Goal: Task Accomplishment & Management: Manage account settings

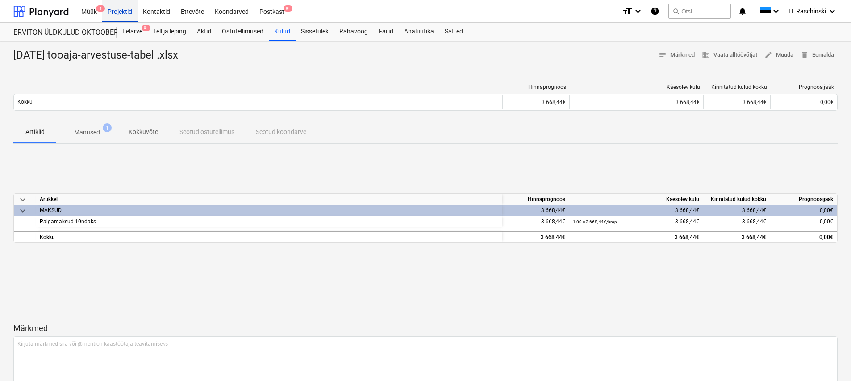
click at [117, 13] on div "Projektid" at bounding box center [119, 11] width 35 height 23
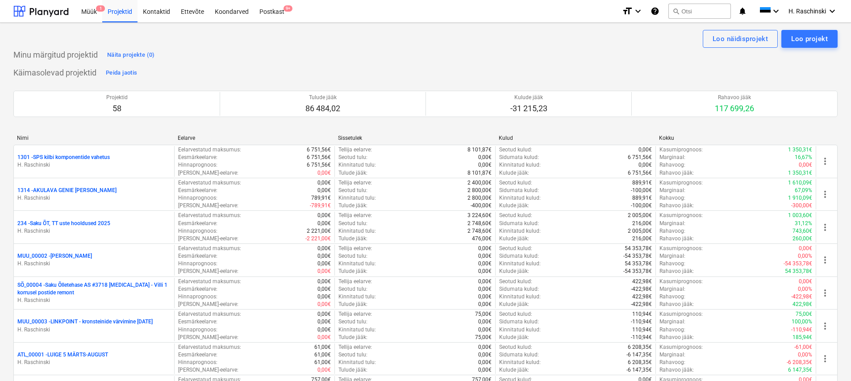
scroll to position [1610, 0]
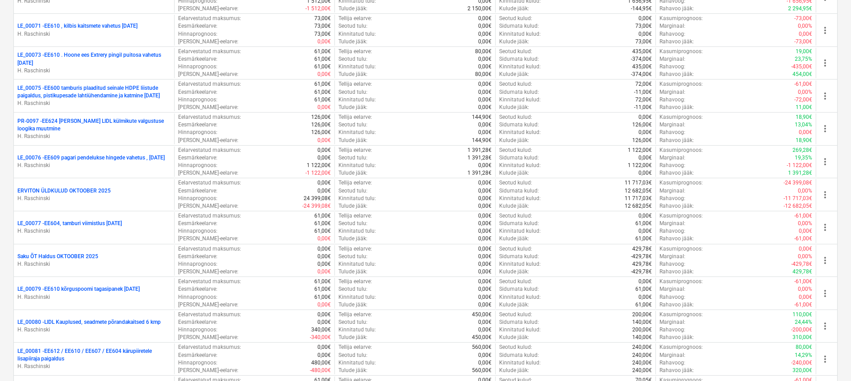
click at [93, 254] on p "Saku ÕT Haldus OKTOOBER 2025" at bounding box center [57, 257] width 81 height 8
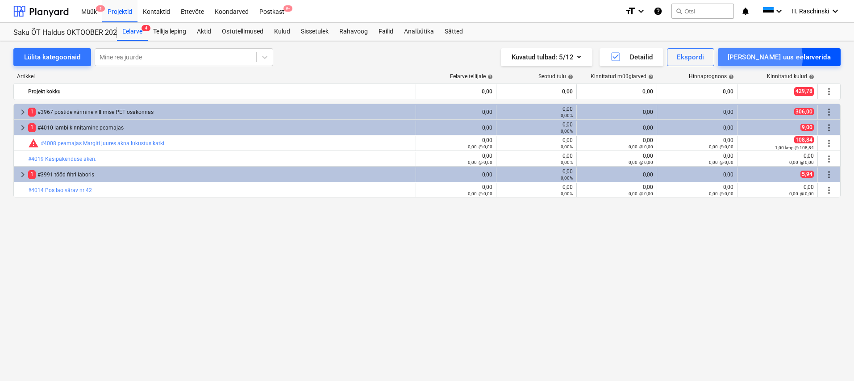
click at [797, 58] on div "[PERSON_NAME] uus eelarverida" at bounding box center [779, 57] width 103 height 12
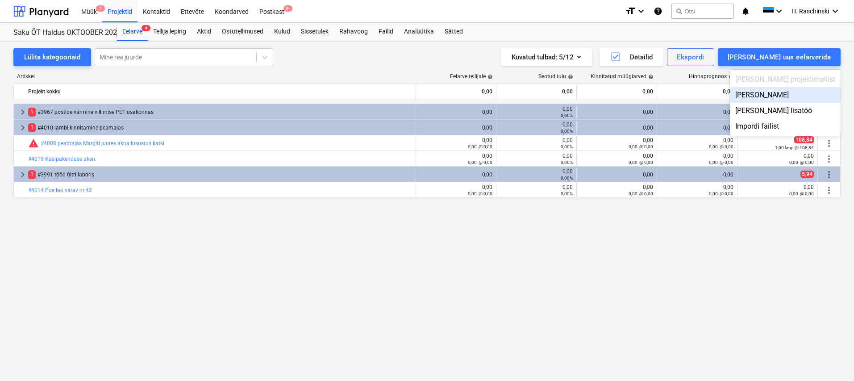
click at [788, 96] on div "[PERSON_NAME]" at bounding box center [785, 95] width 111 height 16
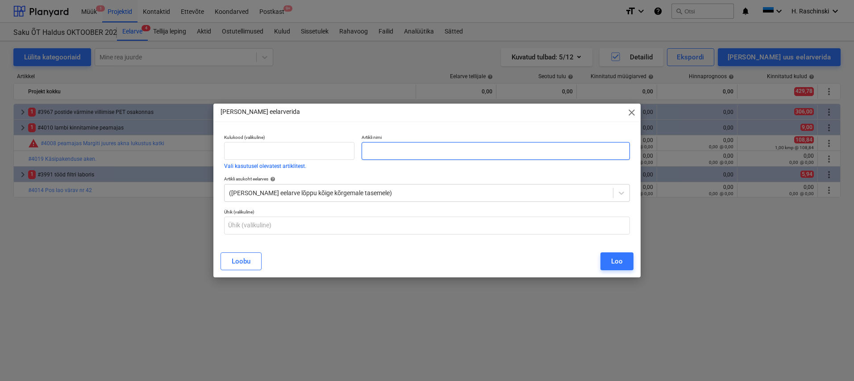
click at [464, 150] on input "text" at bounding box center [496, 151] width 268 height 18
paste input "#4023 konteinerite katmine"
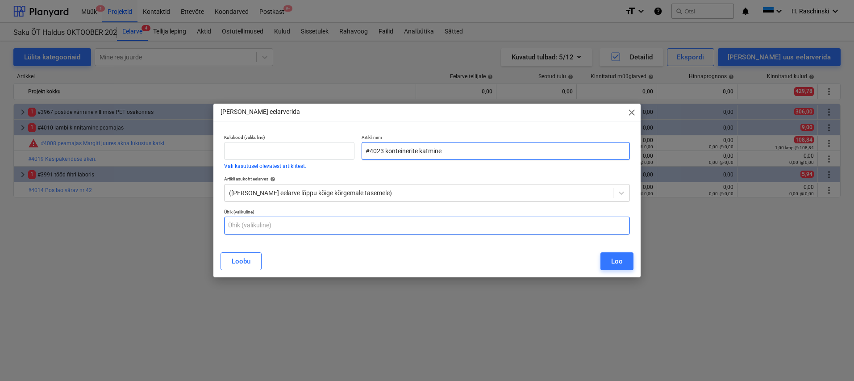
type input "#4023 konteinerite katmine"
click at [339, 224] on input "text" at bounding box center [427, 226] width 406 height 18
type input "kmp"
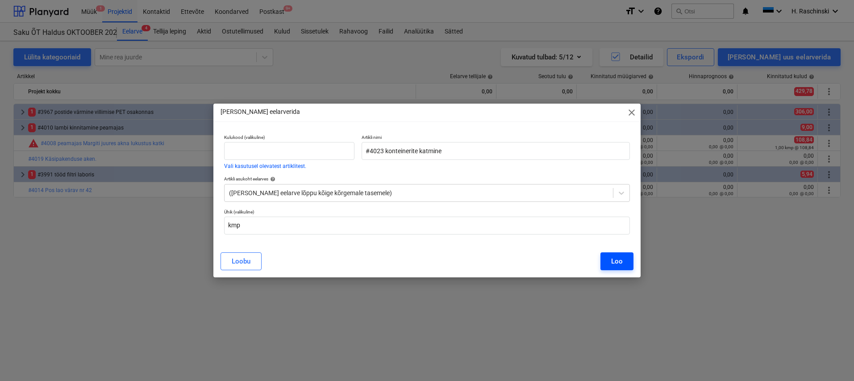
click at [623, 257] on button "Loo" at bounding box center [616, 261] width 33 height 18
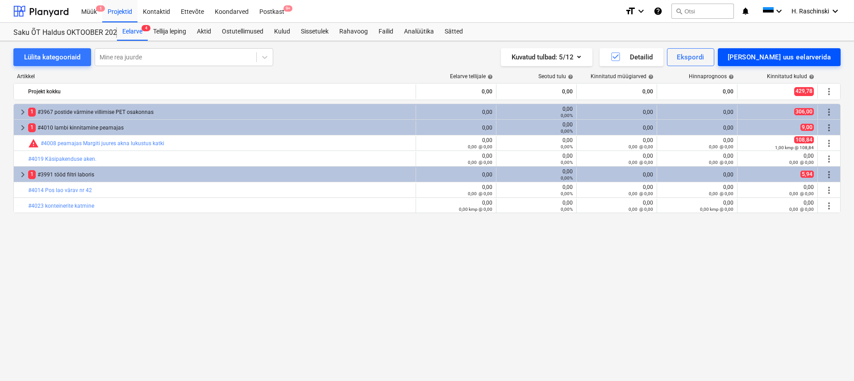
click at [768, 60] on div "[PERSON_NAME] uus eelarverida" at bounding box center [779, 57] width 103 height 12
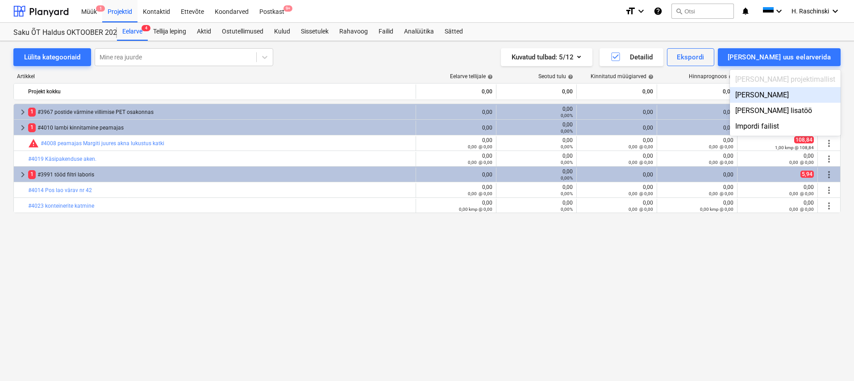
click at [778, 92] on div "[PERSON_NAME]" at bounding box center [785, 95] width 111 height 16
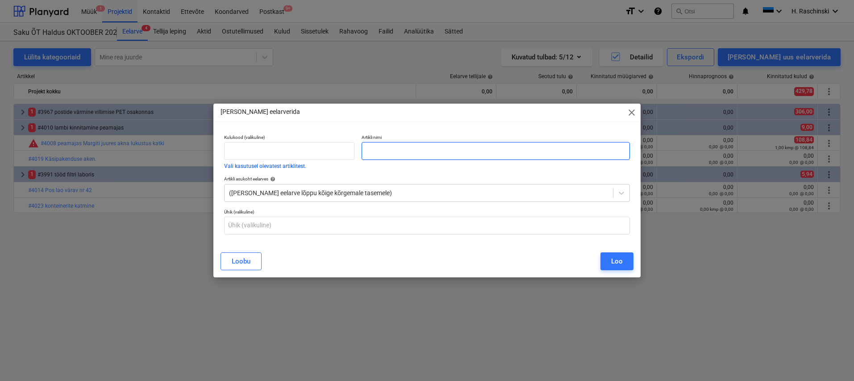
click at [578, 152] on input "text" at bounding box center [496, 151] width 268 height 18
paste input "#4015 OO29661 Pakenduse nr 4 tõstelaua äär katki"
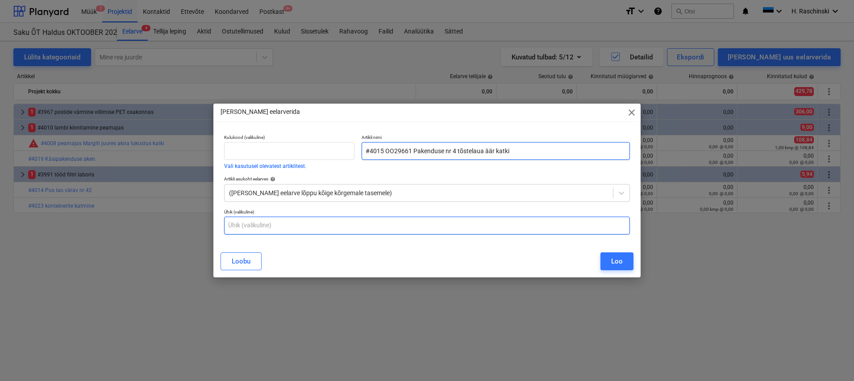
type input "#4015 OO29661 Pakenduse nr 4 tõstelaua äär katki"
drag, startPoint x: 434, startPoint y: 229, endPoint x: 437, endPoint y: 221, distance: 8.0
click at [434, 229] on input "text" at bounding box center [427, 226] width 406 height 18
type input "kmp"
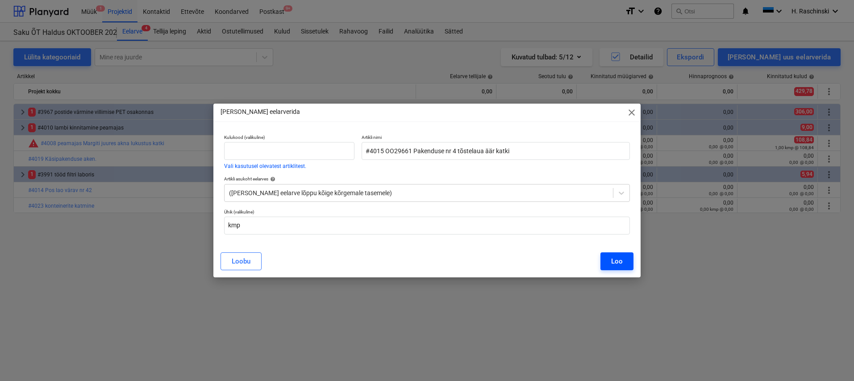
click at [633, 258] on div "[PERSON_NAME]" at bounding box center [427, 261] width 424 height 25
click at [614, 253] on button "Loo" at bounding box center [616, 261] width 33 height 18
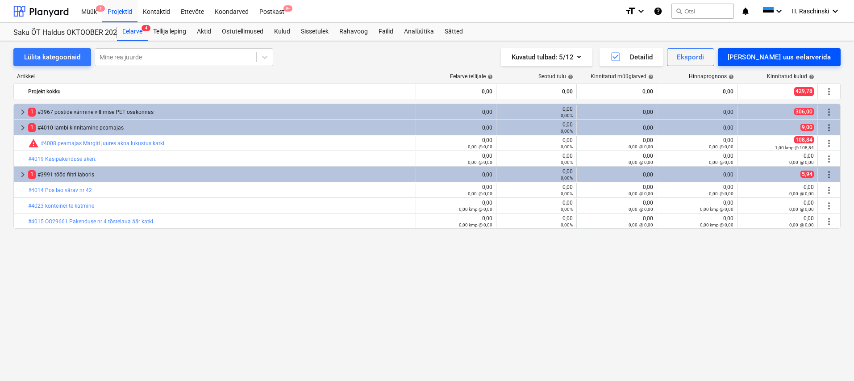
click at [789, 56] on div "[PERSON_NAME] uus eelarverida" at bounding box center [779, 57] width 103 height 12
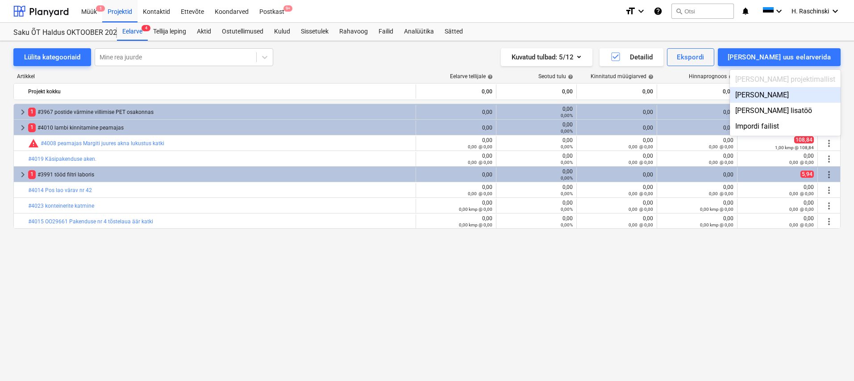
click at [788, 92] on div "[PERSON_NAME]" at bounding box center [785, 95] width 111 height 16
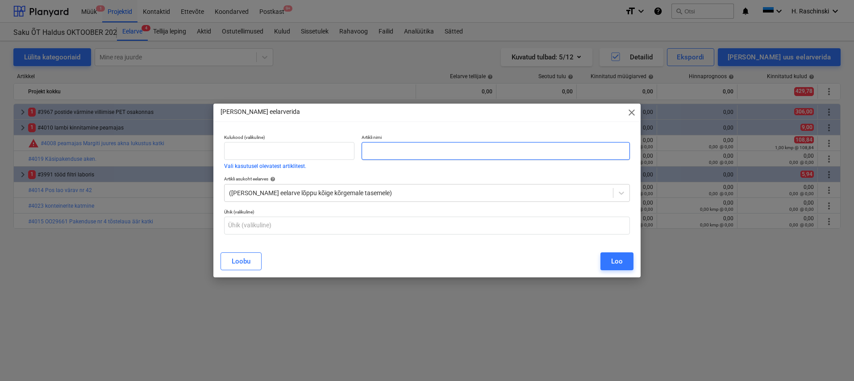
click at [565, 149] on input "text" at bounding box center [496, 151] width 268 height 18
paste input "#4030 peamaja 4 korrusel kapilukkude vahetus"
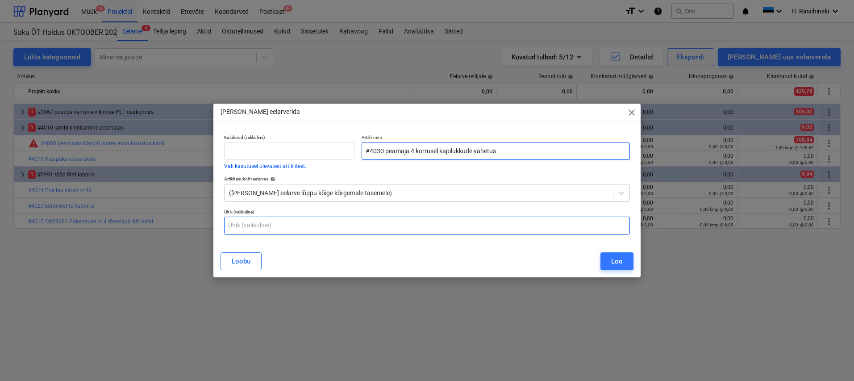
type input "#4030 peamaja 4 korrusel kapilukkude vahetus"
click at [382, 222] on input "text" at bounding box center [427, 226] width 406 height 18
type input "kmp"
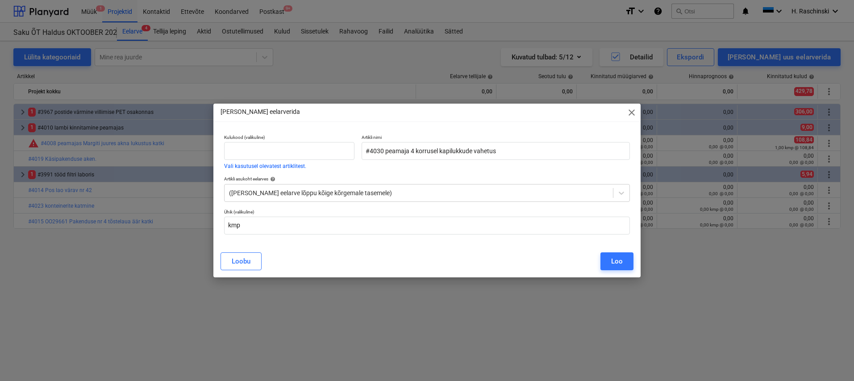
click at [617, 257] on div "Loo" at bounding box center [617, 261] width 12 height 12
